Goal: Task Accomplishment & Management: Manage account settings

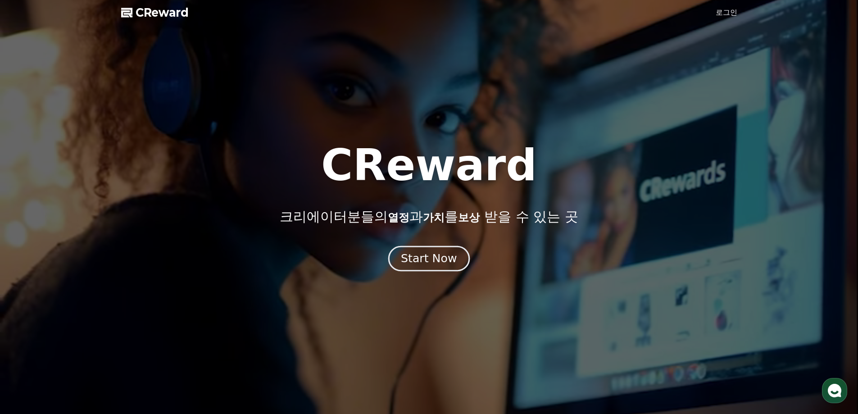
click at [438, 258] on div "Start Now" at bounding box center [429, 258] width 56 height 15
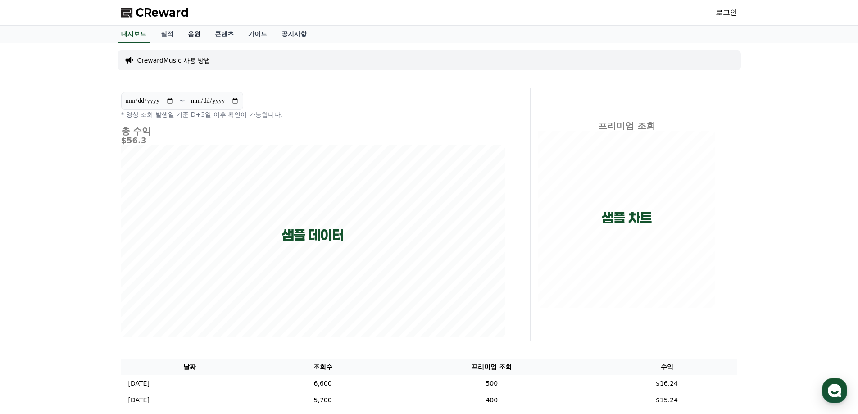
click at [189, 33] on link "음원" at bounding box center [194, 34] width 27 height 17
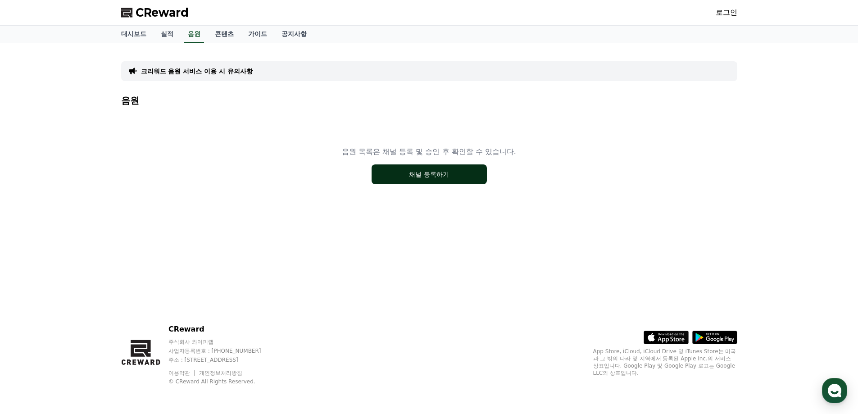
click at [445, 180] on button "채널 등록하기" at bounding box center [429, 174] width 115 height 20
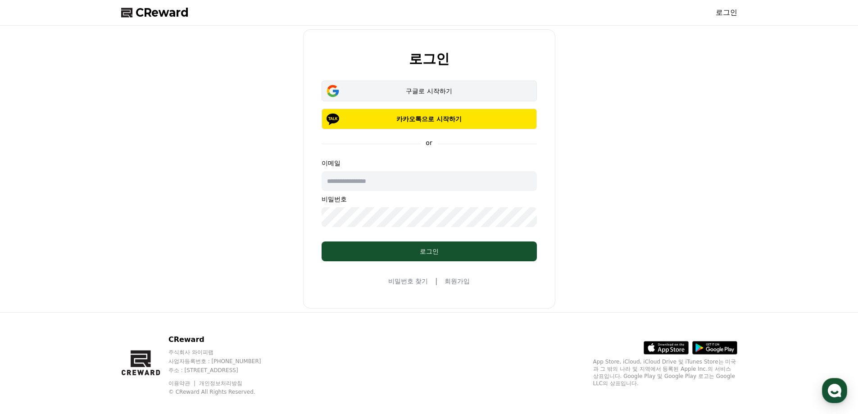
click at [449, 93] on div "구글로 시작하기" at bounding box center [429, 90] width 189 height 9
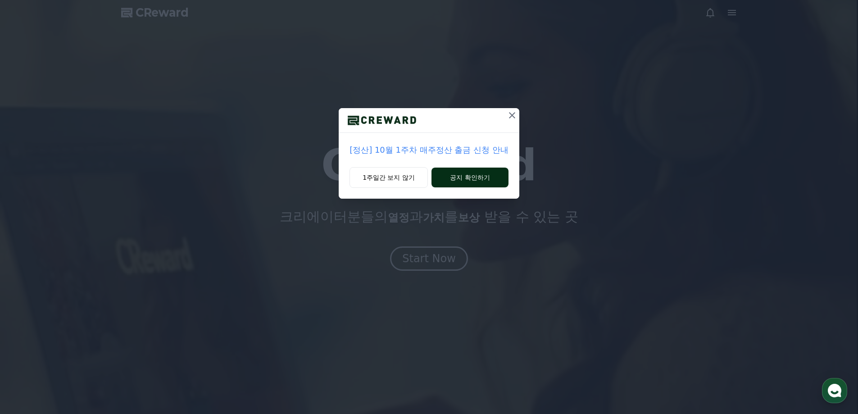
click at [459, 178] on button "공지 확인하기" at bounding box center [469, 178] width 77 height 20
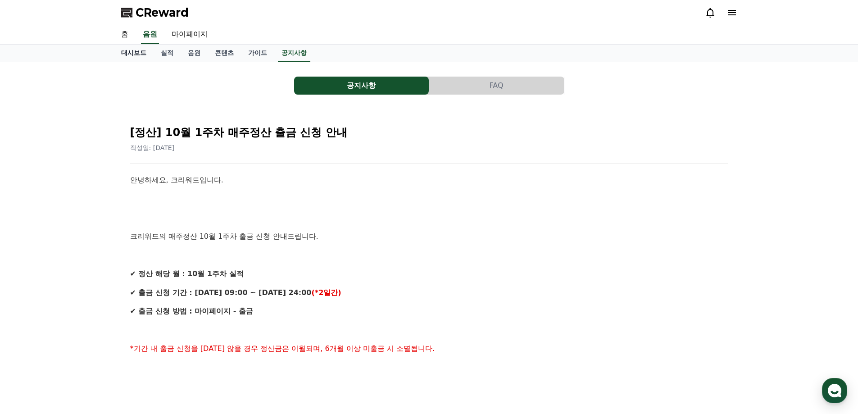
drag, startPoint x: 200, startPoint y: 0, endPoint x: 145, endPoint y: 45, distance: 70.8
click at [145, 45] on link "대시보드" at bounding box center [134, 53] width 40 height 17
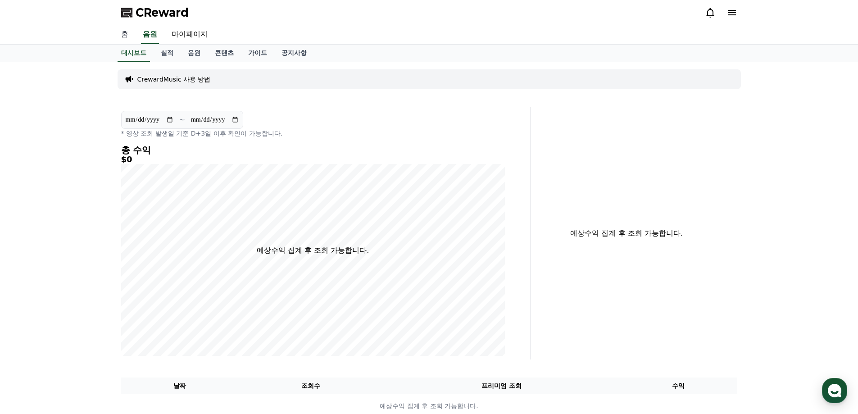
click at [128, 31] on link "홈" at bounding box center [125, 34] width 22 height 19
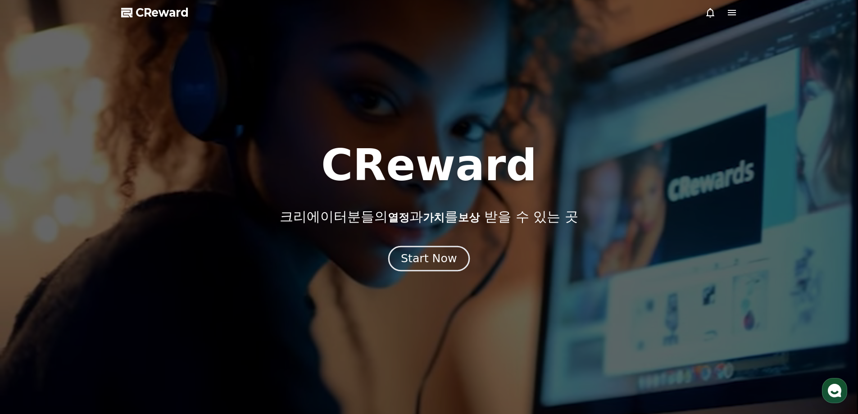
click at [445, 263] on div "Start Now" at bounding box center [429, 258] width 56 height 15
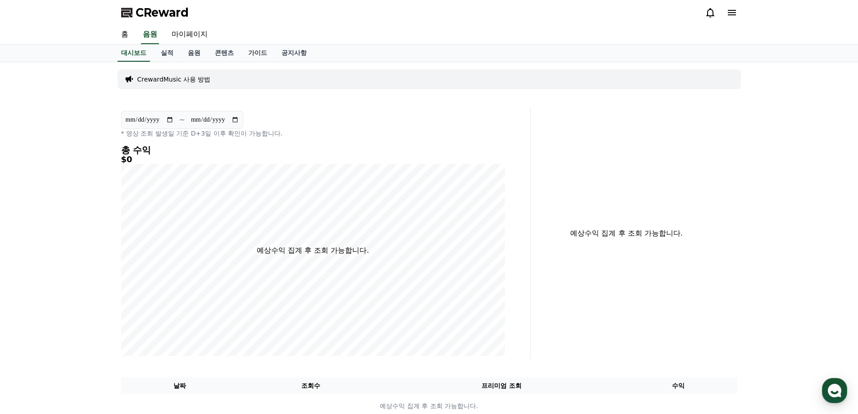
click at [731, 18] on icon at bounding box center [731, 12] width 11 height 11
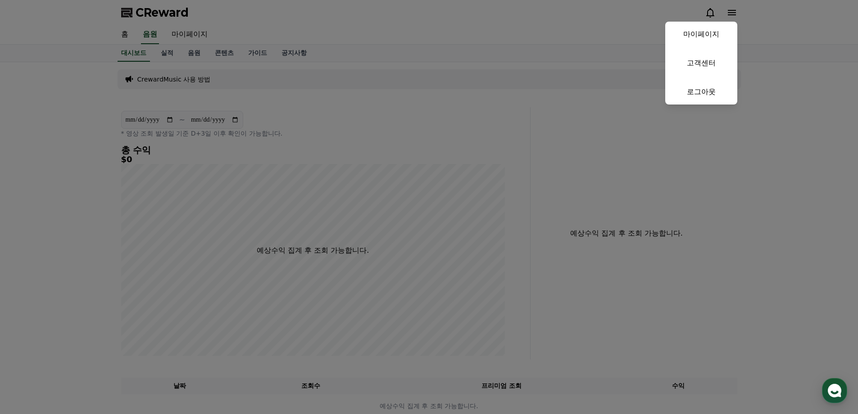
click at [711, 37] on link "마이페이지" at bounding box center [701, 34] width 72 height 25
select select "**********"
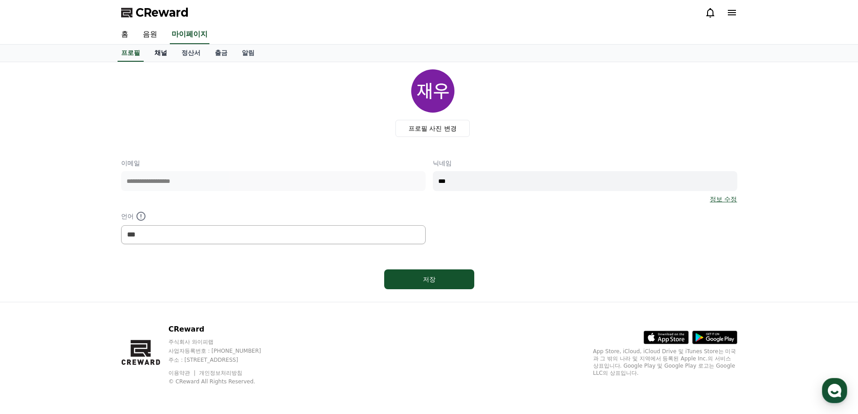
click at [159, 57] on link "채널" at bounding box center [160, 53] width 27 height 17
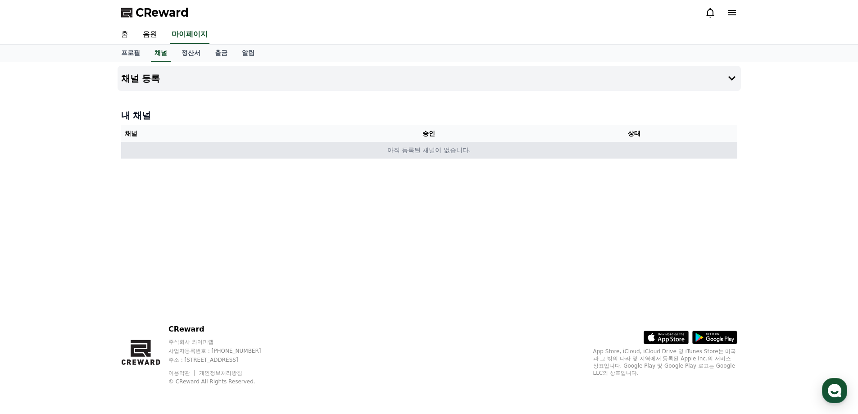
click at [436, 146] on td "아직 등록된 채널이 없습니다." at bounding box center [429, 150] width 616 height 17
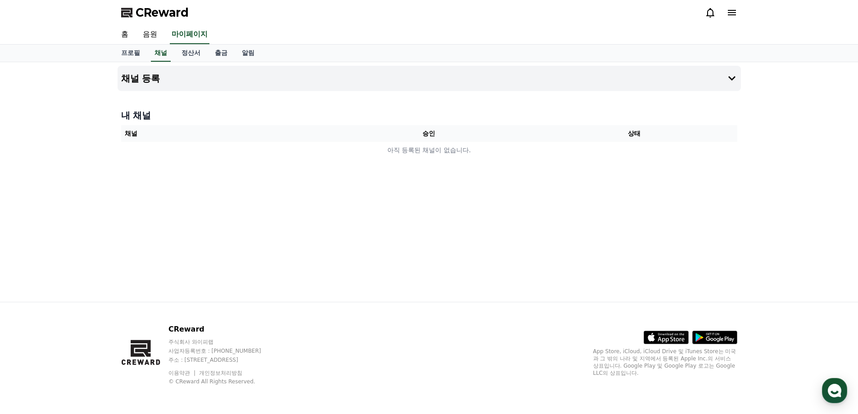
click at [431, 134] on th "승인" at bounding box center [428, 133] width 205 height 17
click at [662, 78] on button "채널 등록" at bounding box center [429, 78] width 623 height 25
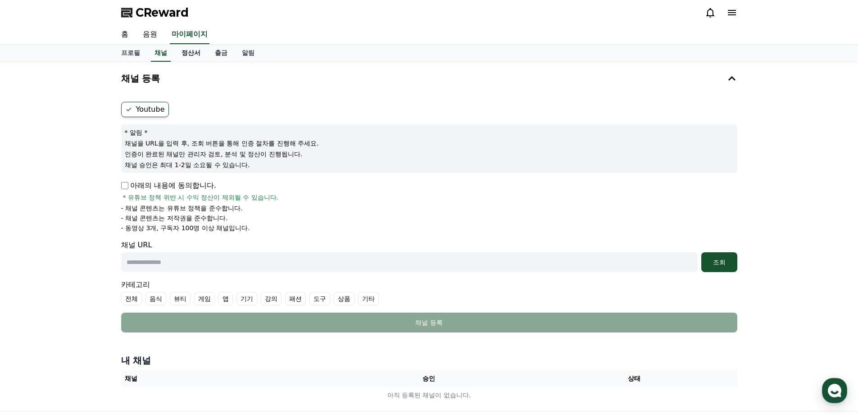
click at [195, 50] on link "정산서" at bounding box center [190, 53] width 33 height 17
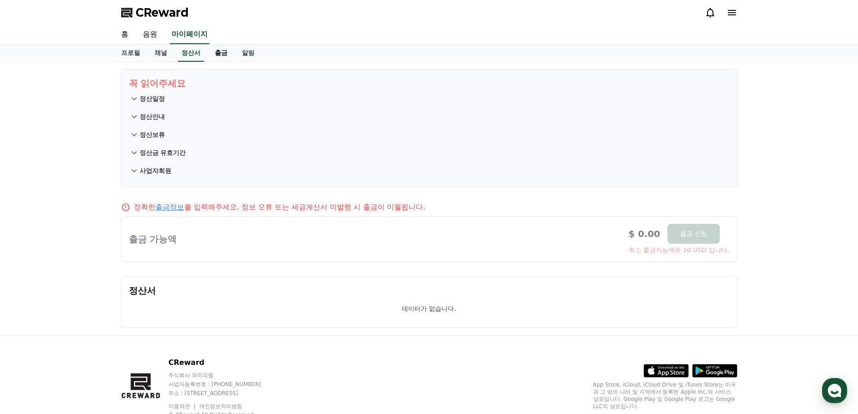
click at [219, 54] on link "출금" at bounding box center [221, 53] width 27 height 17
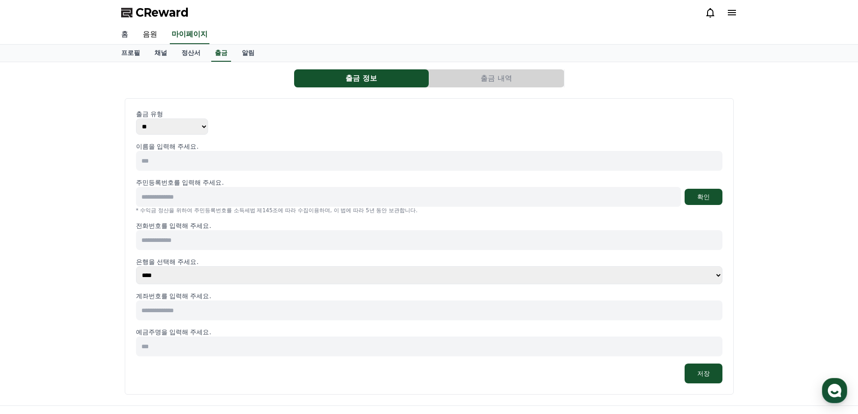
click at [125, 34] on link "홈" at bounding box center [125, 34] width 22 height 19
